Goal: Navigation & Orientation: Find specific page/section

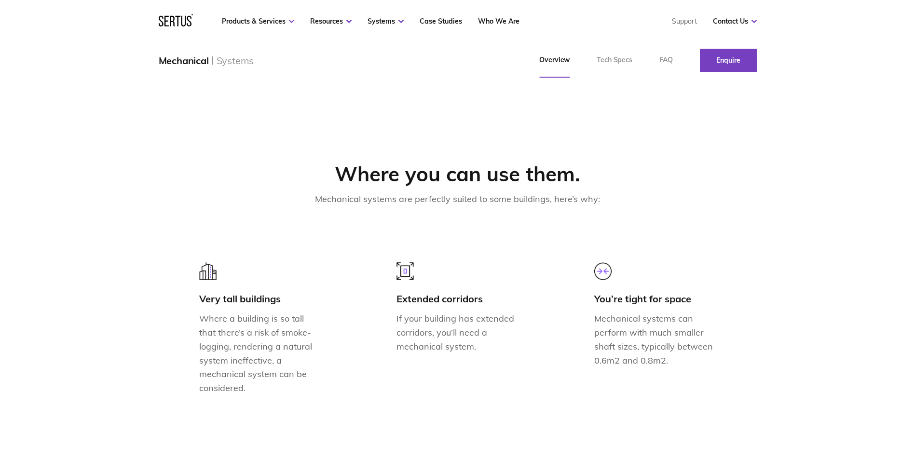
scroll to position [820, 0]
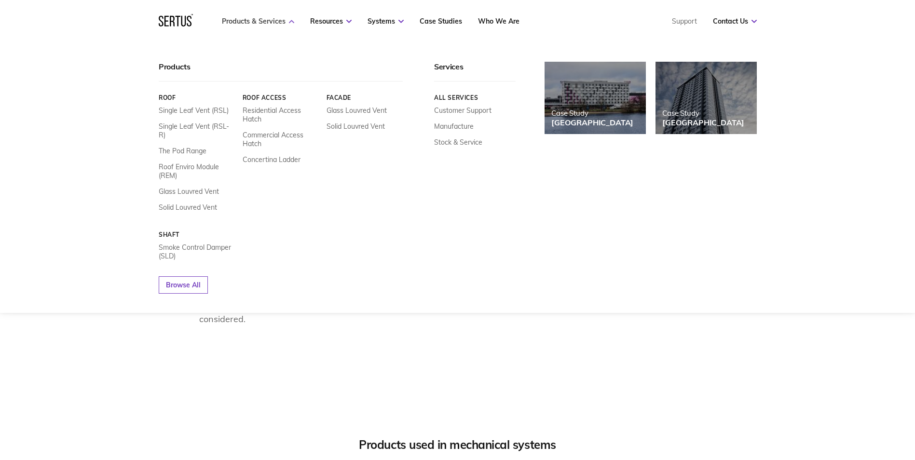
click at [289, 22] on icon at bounding box center [291, 21] width 5 height 3
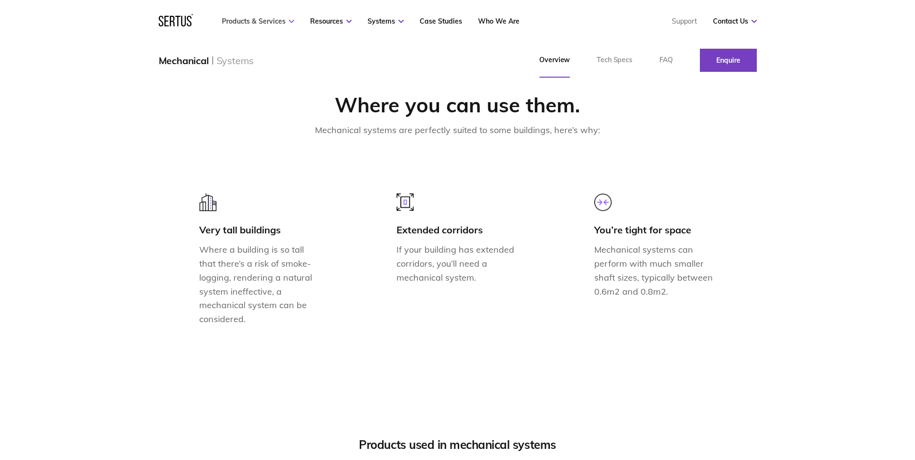
click at [289, 22] on icon at bounding box center [291, 21] width 5 height 3
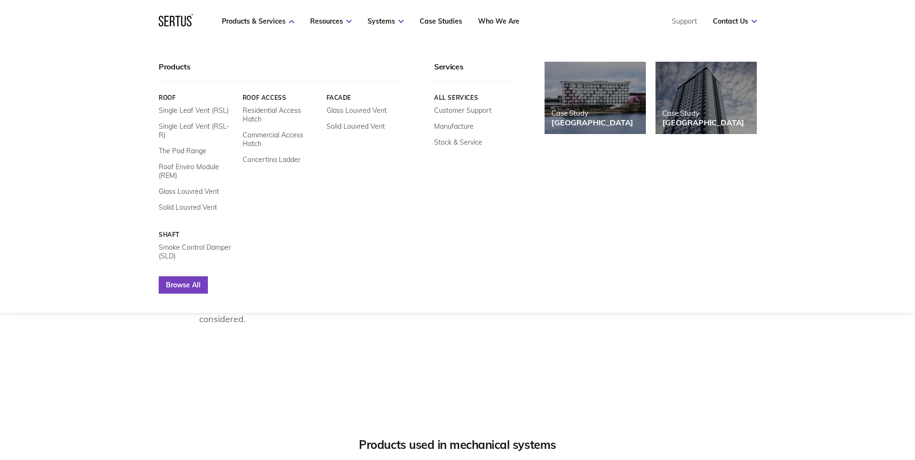
click at [185, 276] on link "Browse All" at bounding box center [183, 284] width 49 height 17
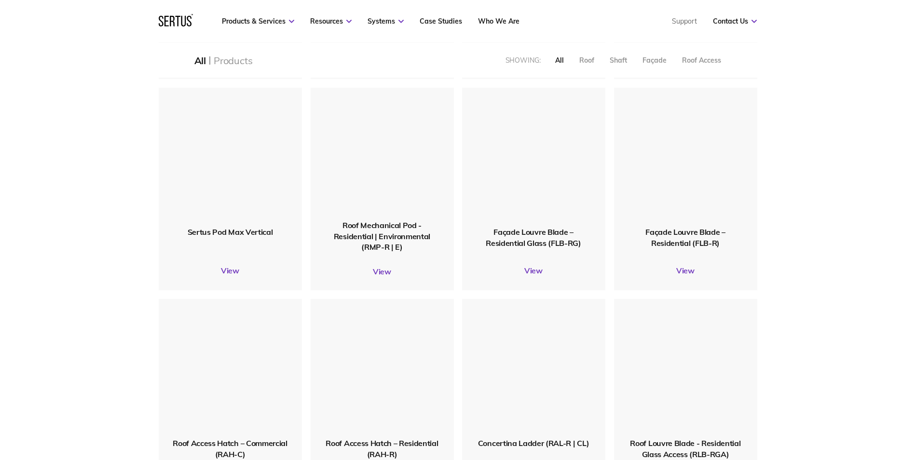
scroll to position [869, 0]
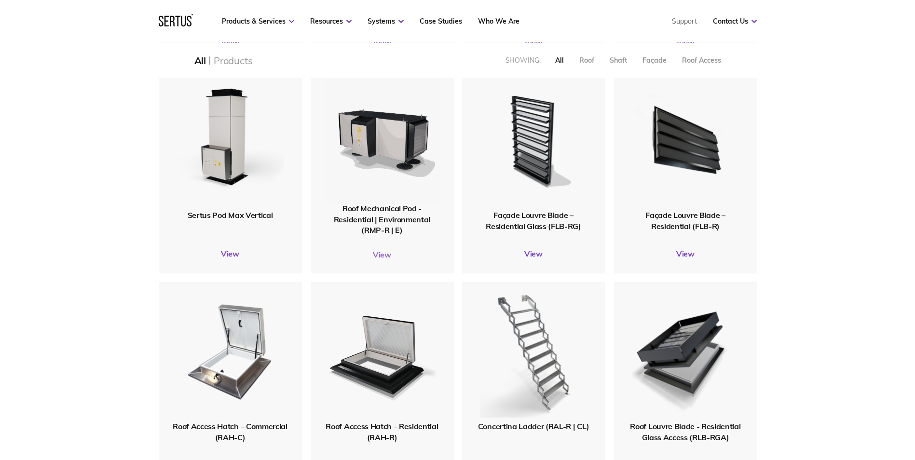
click at [379, 253] on link "View" at bounding box center [382, 255] width 143 height 10
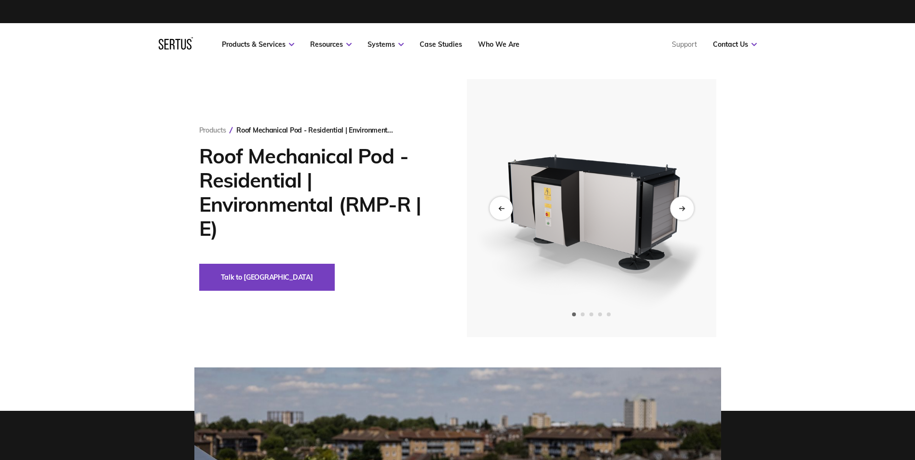
click at [684, 207] on icon "Next slide" at bounding box center [682, 208] width 6 height 5
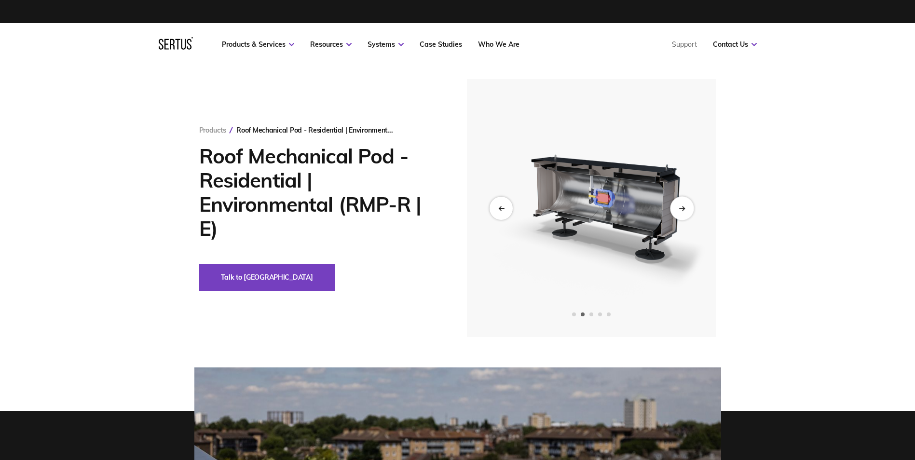
click at [684, 207] on icon "Next slide" at bounding box center [682, 208] width 6 height 5
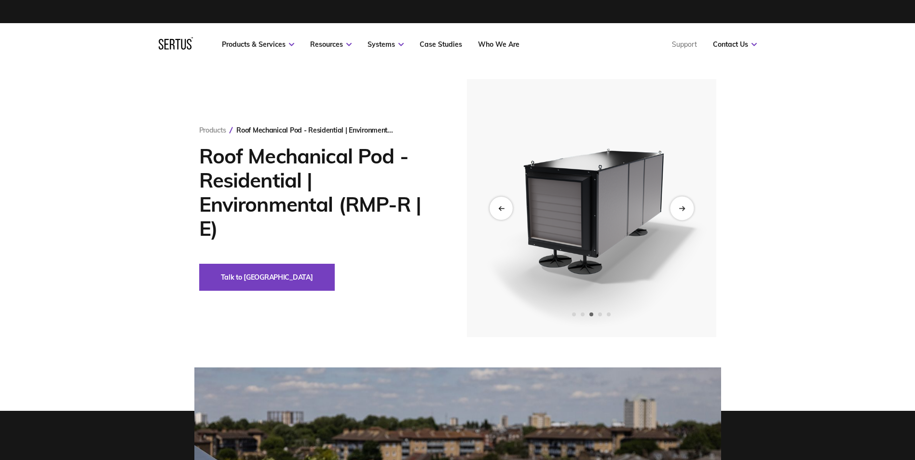
click at [684, 207] on icon "Next slide" at bounding box center [682, 208] width 6 height 5
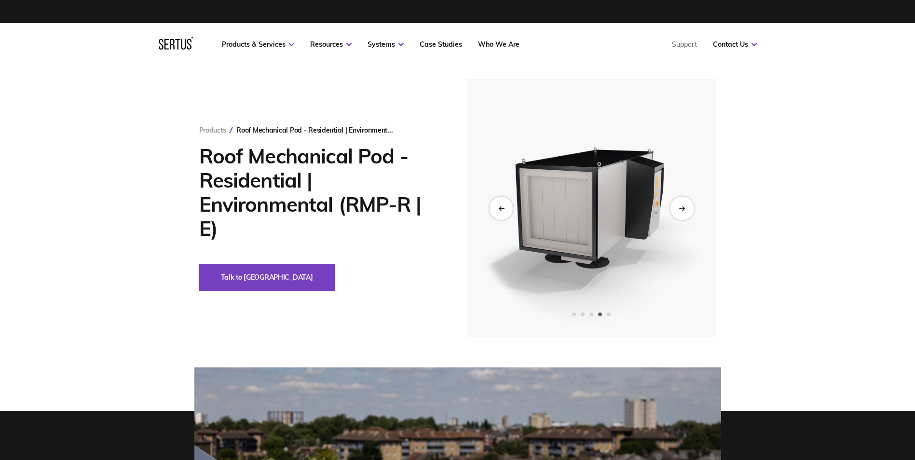
click at [684, 207] on icon "Next slide" at bounding box center [682, 208] width 6 height 5
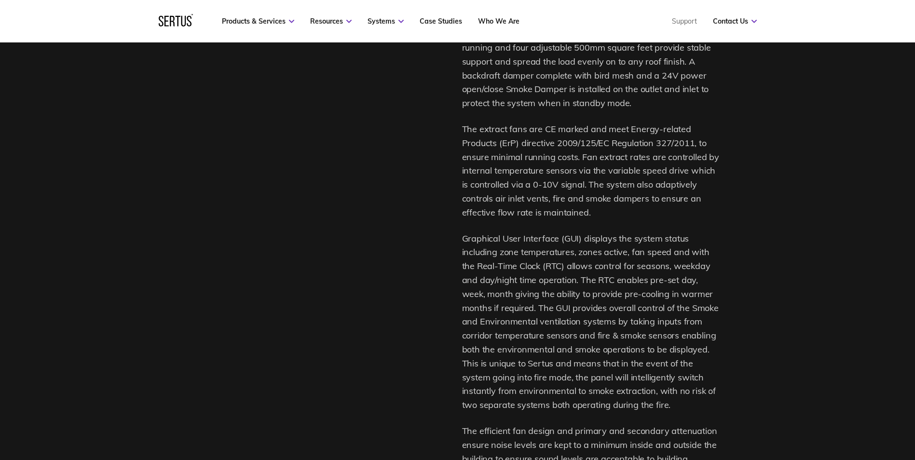
scroll to position [869, 0]
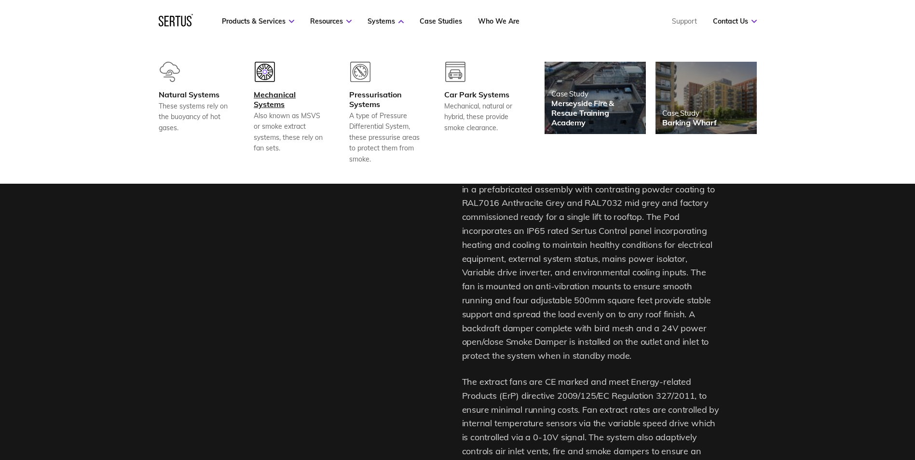
click at [268, 94] on div "Mechanical Systems" at bounding box center [289, 99] width 71 height 19
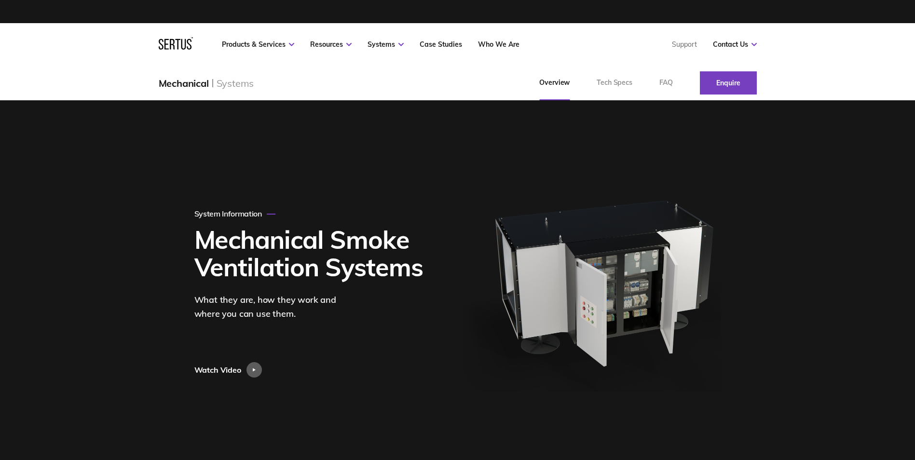
scroll to position [869, 0]
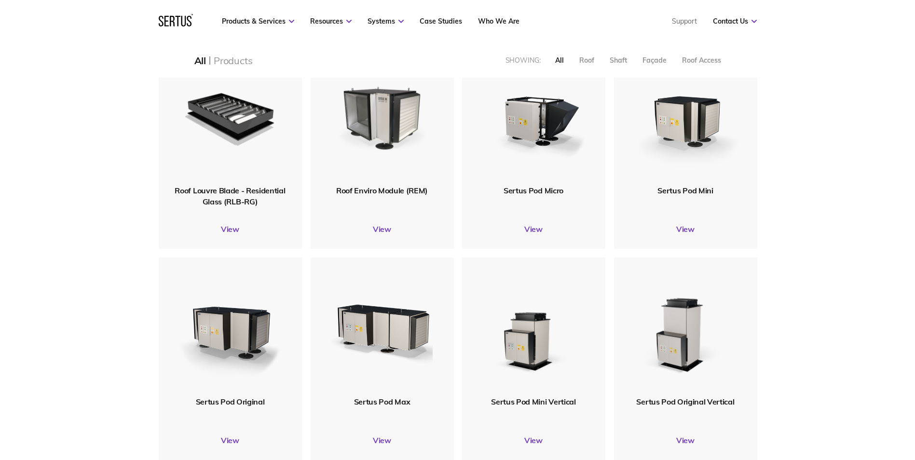
scroll to position [1274, 613]
